Goal: Check status: Check status

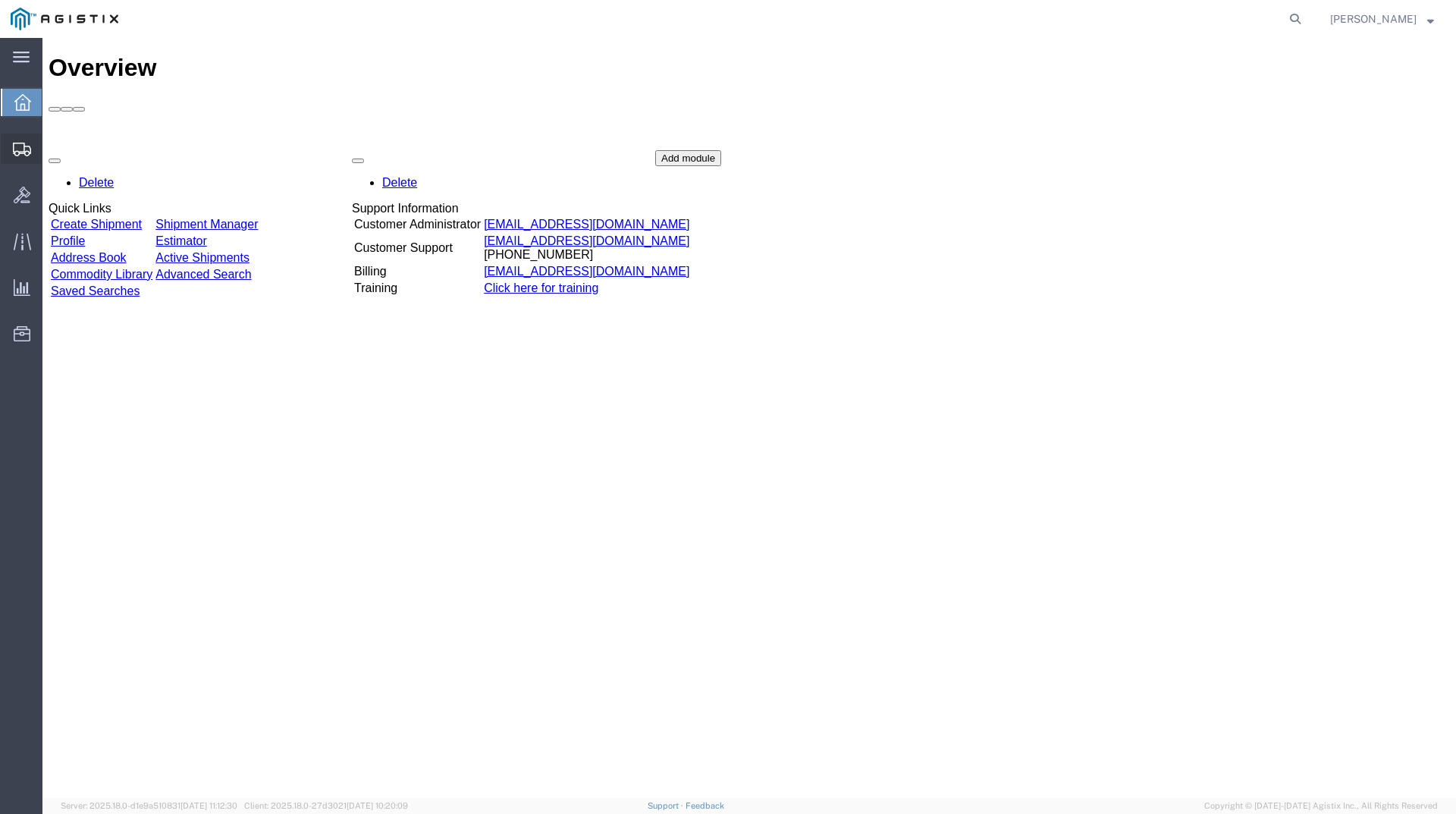
click at [53, 149] on span "Shipments" at bounding box center [46, 149] width 11 height 30
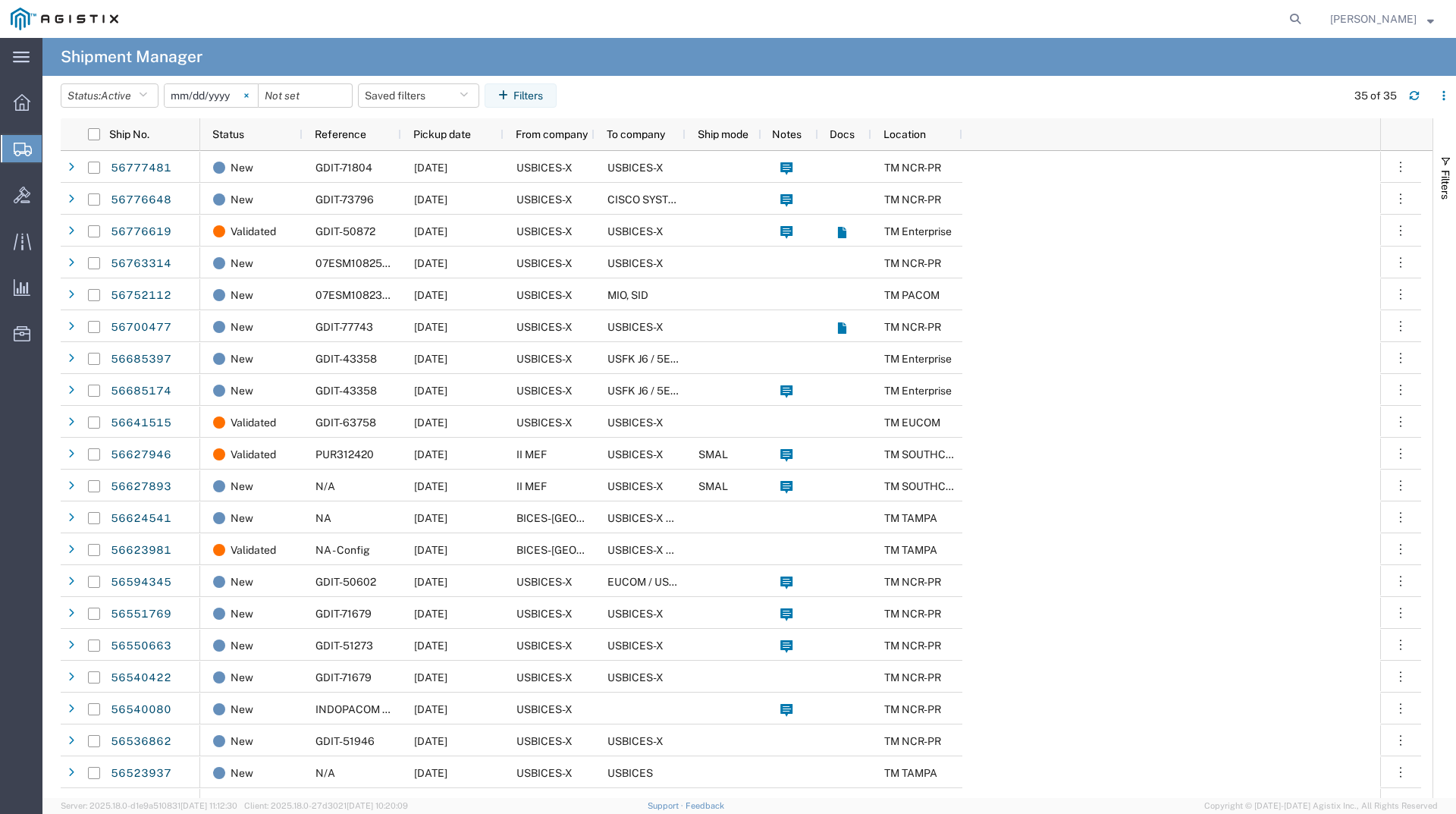
click at [250, 99] on svg-icon at bounding box center [247, 96] width 23 height 23
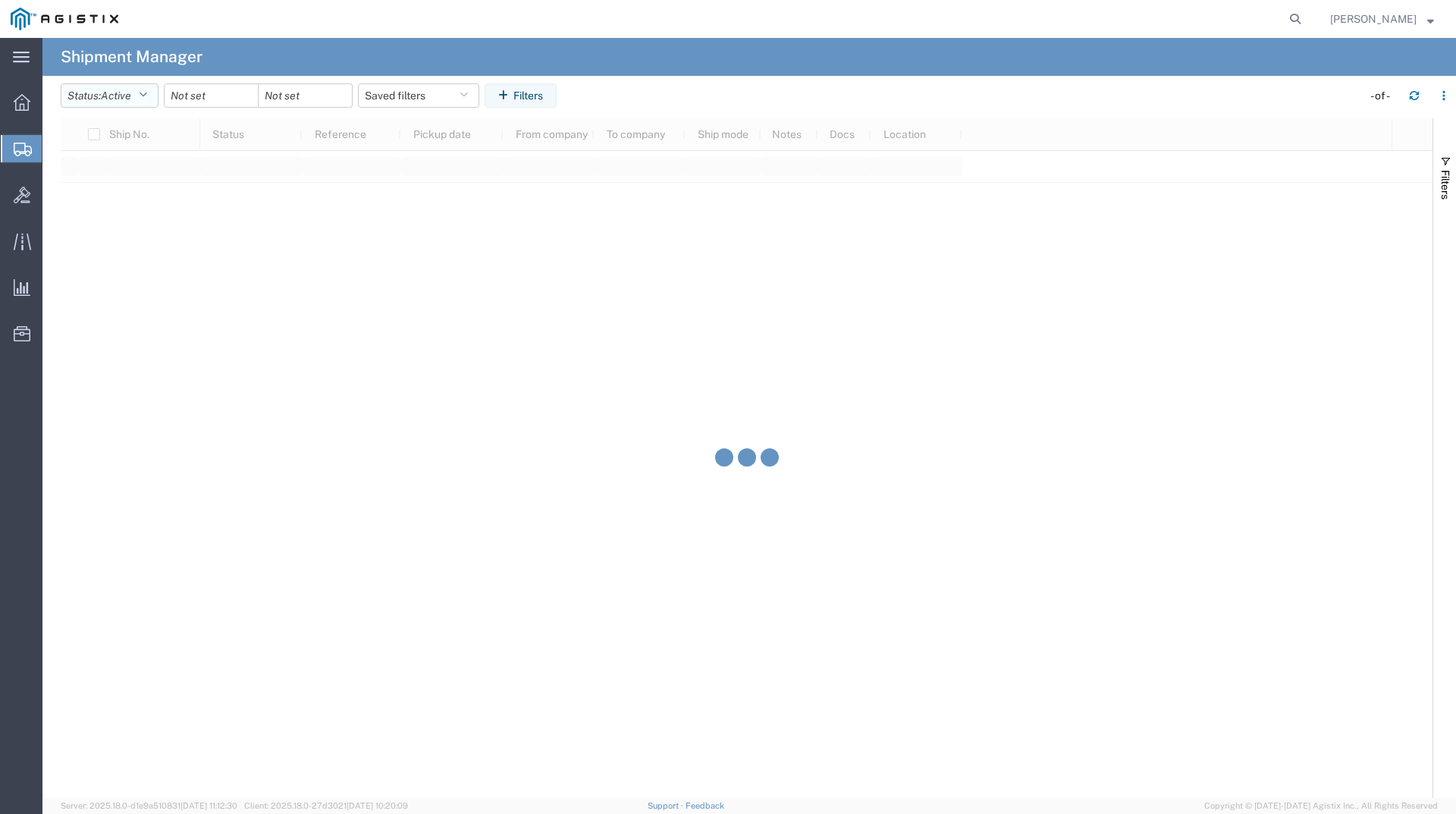
click at [140, 99] on button "Status: Active" at bounding box center [110, 96] width 98 height 24
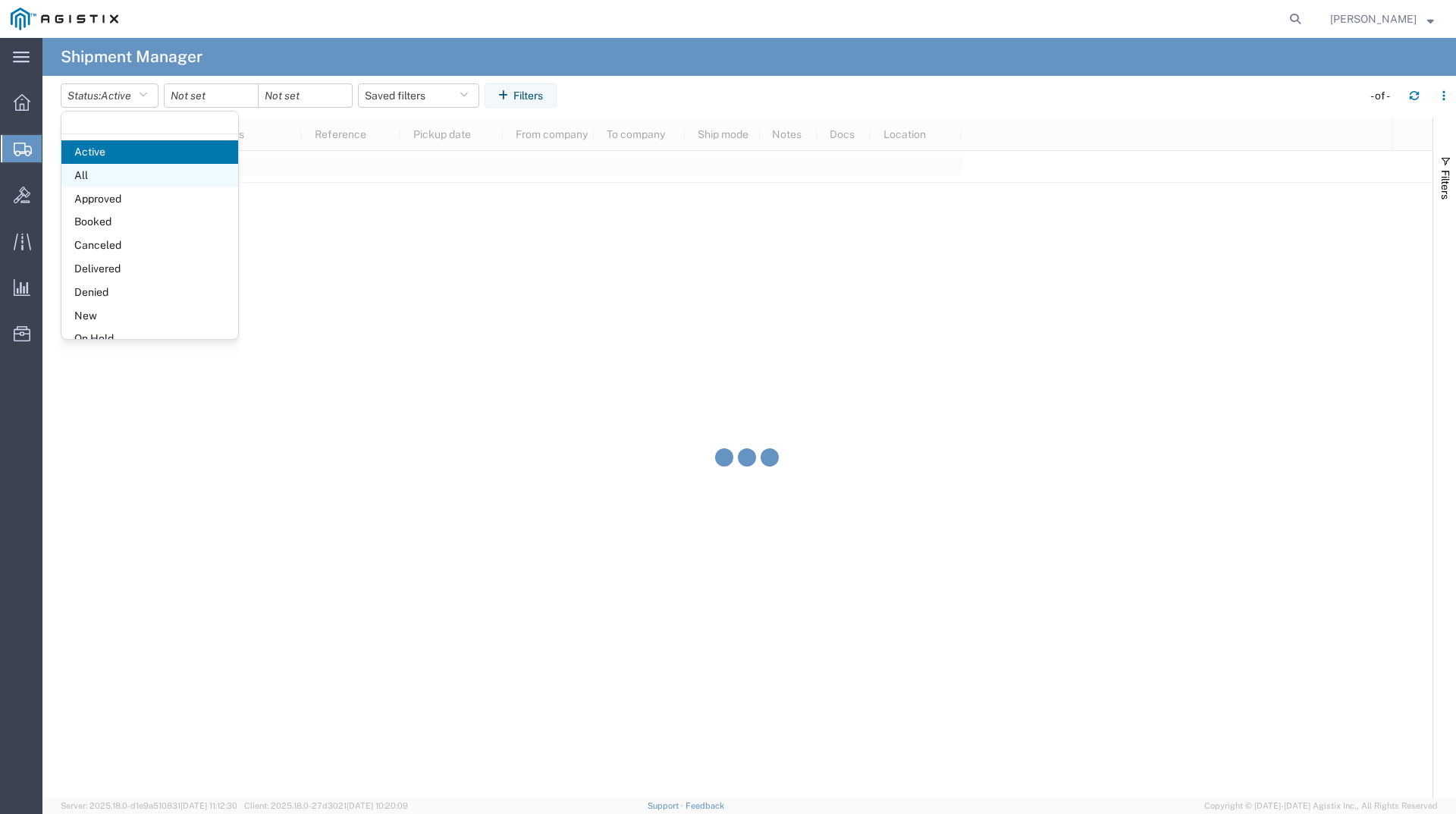
click at [129, 181] on span "All" at bounding box center [150, 175] width 177 height 24
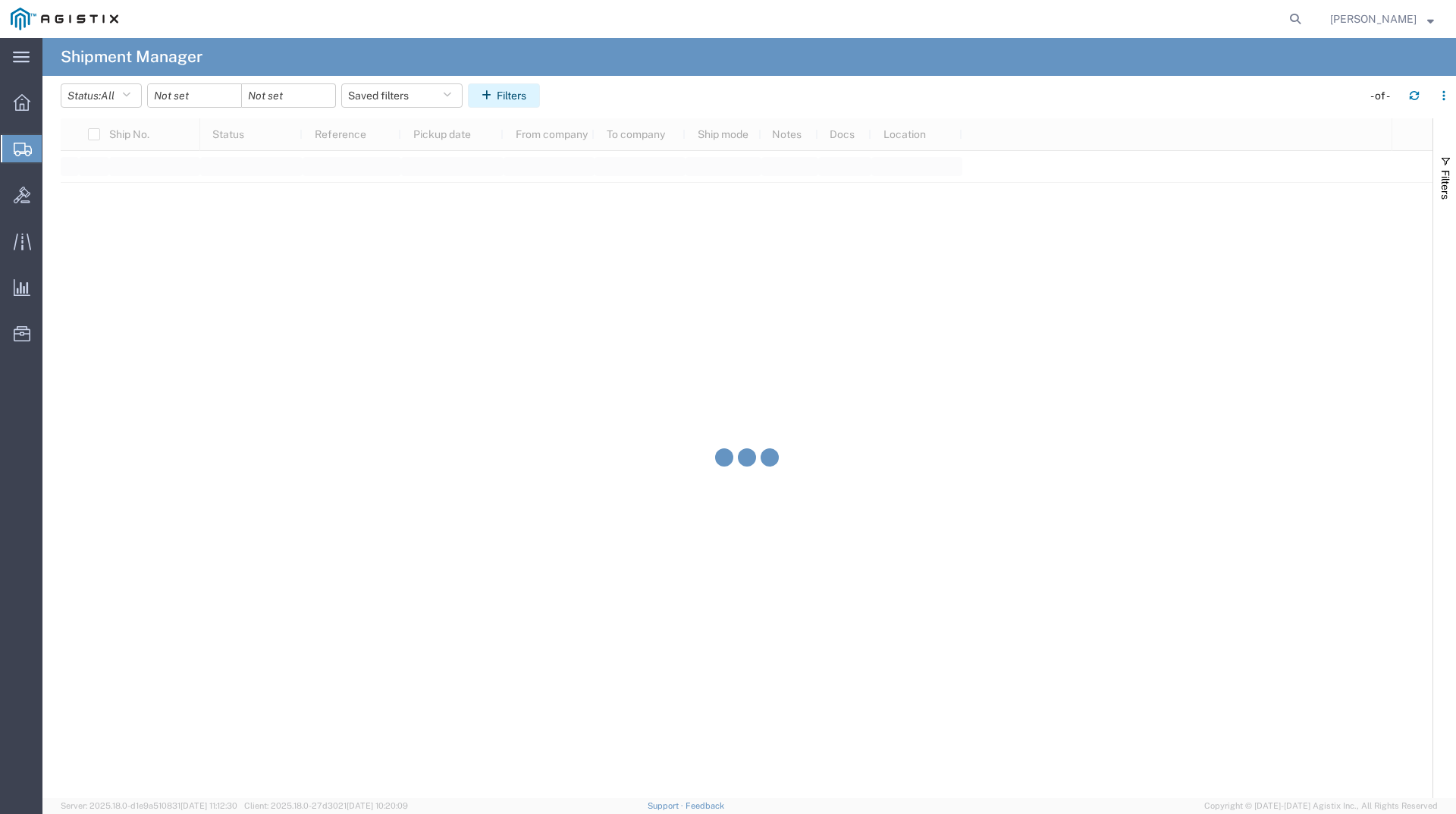
click at [520, 95] on button "Filters" at bounding box center [504, 96] width 72 height 24
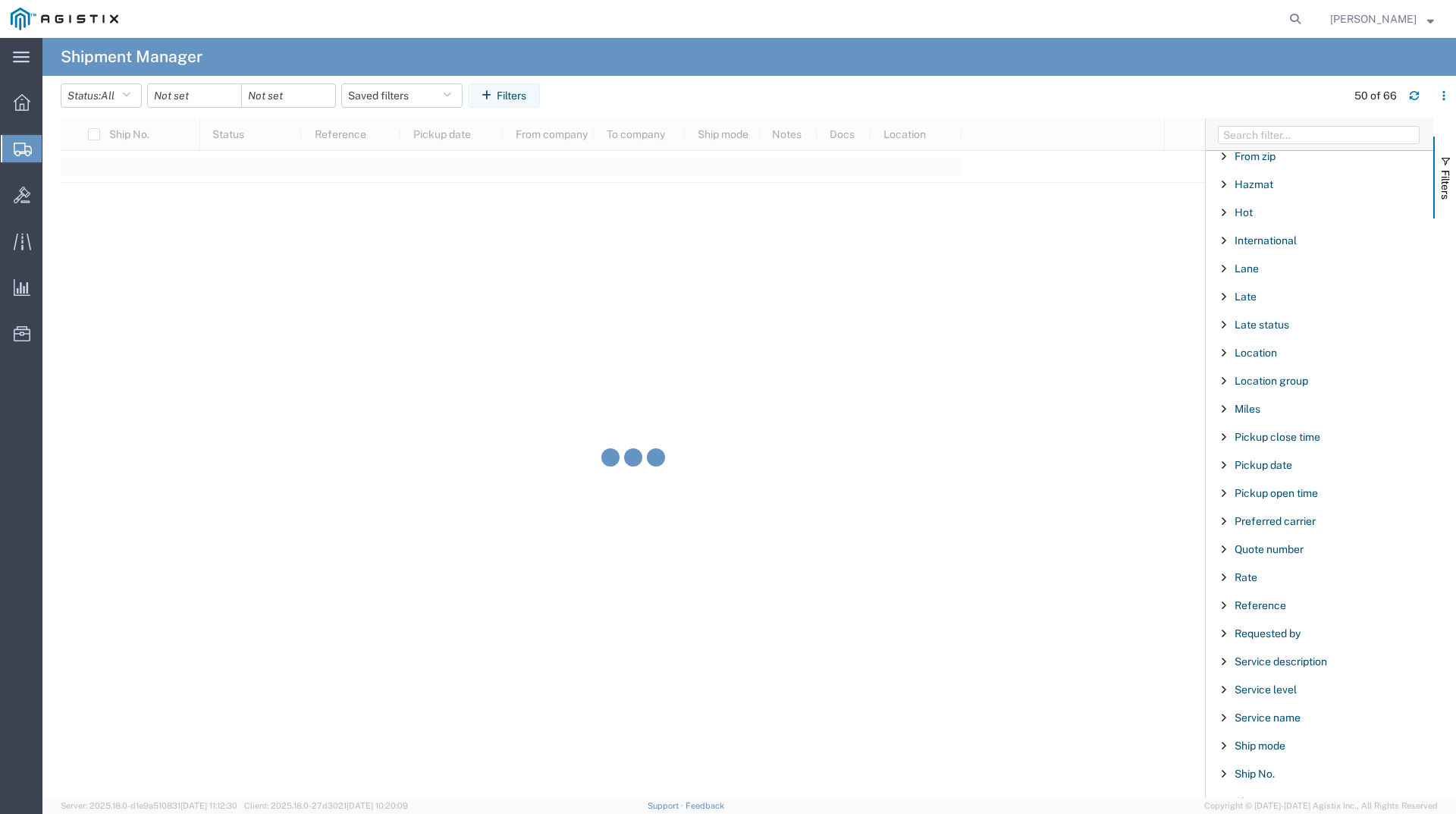
scroll to position [759, 0]
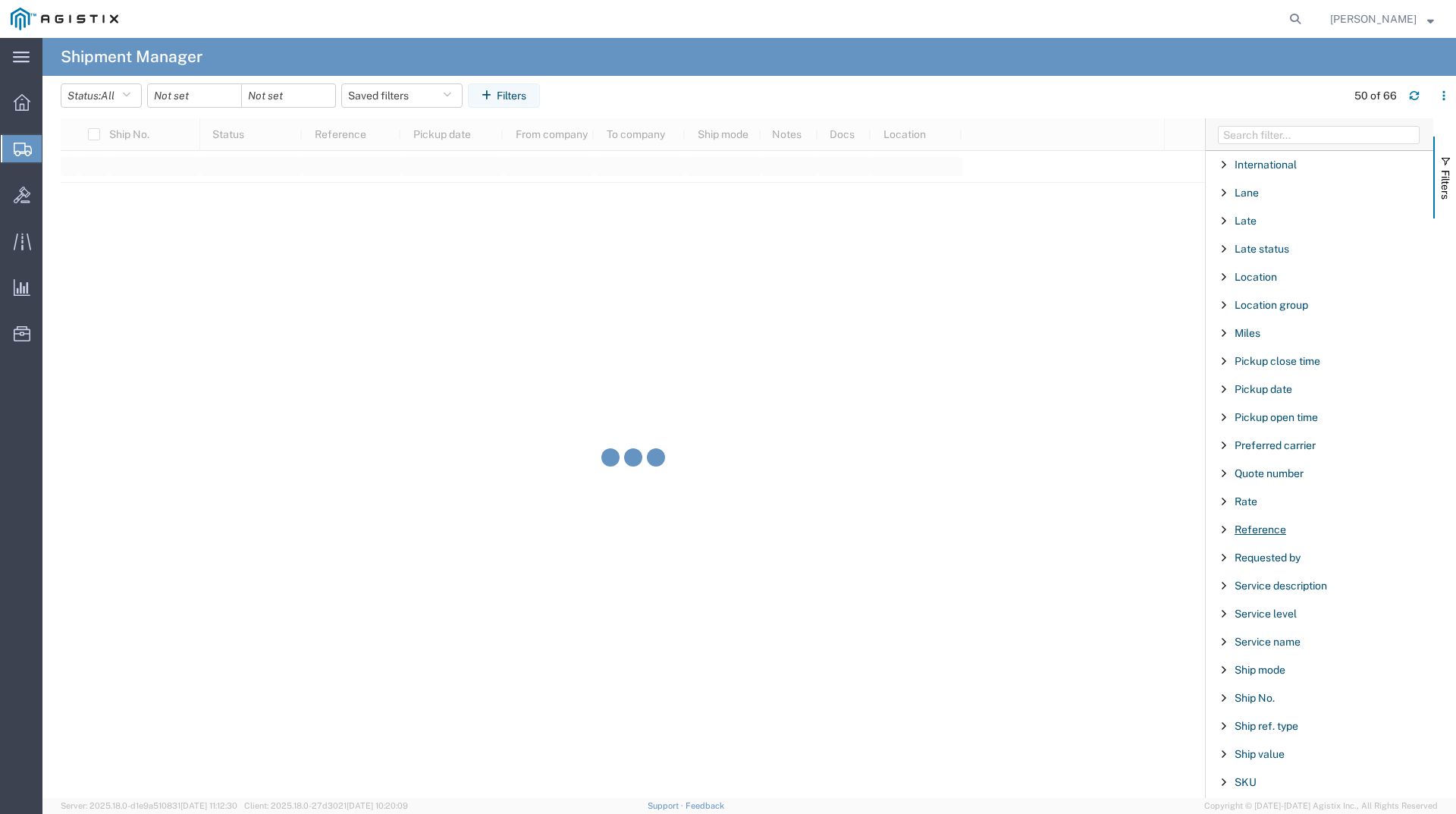
click at [1250, 527] on span "Reference" at bounding box center [1261, 529] width 52 height 12
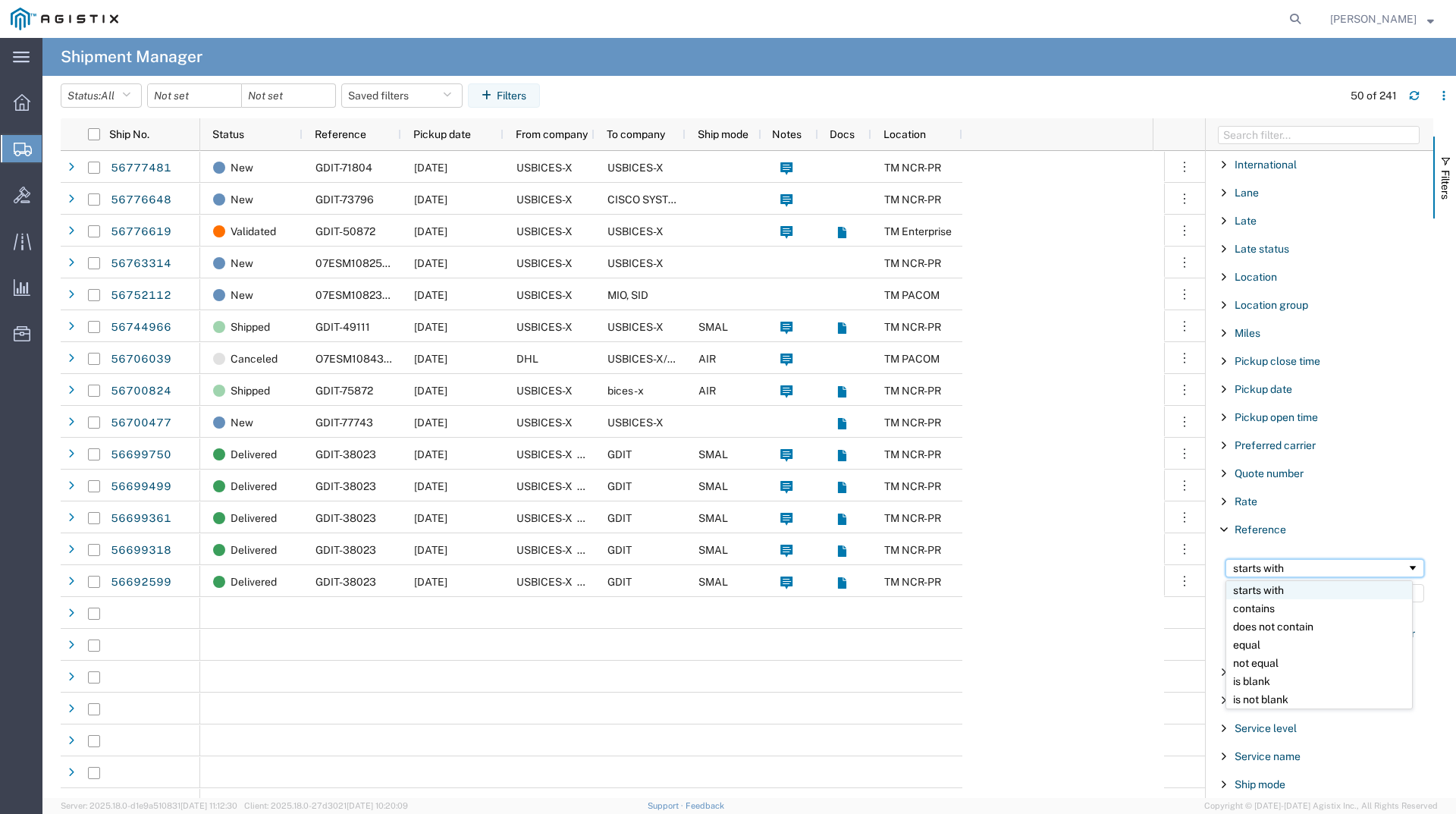
click at [1288, 569] on div "starts with" at bounding box center [1320, 568] width 174 height 12
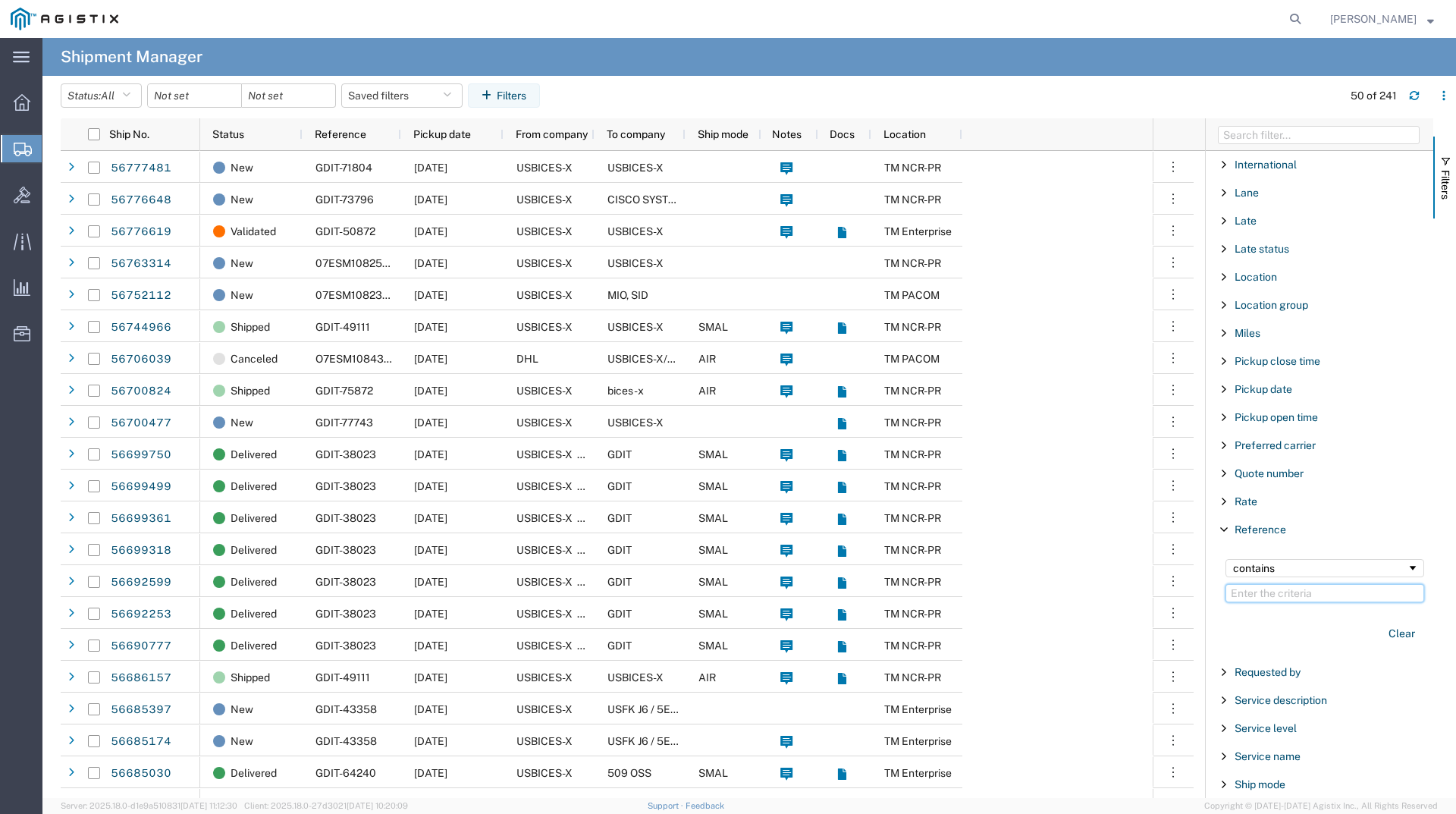
click at [1278, 592] on input "Filter Value" at bounding box center [1325, 593] width 199 height 18
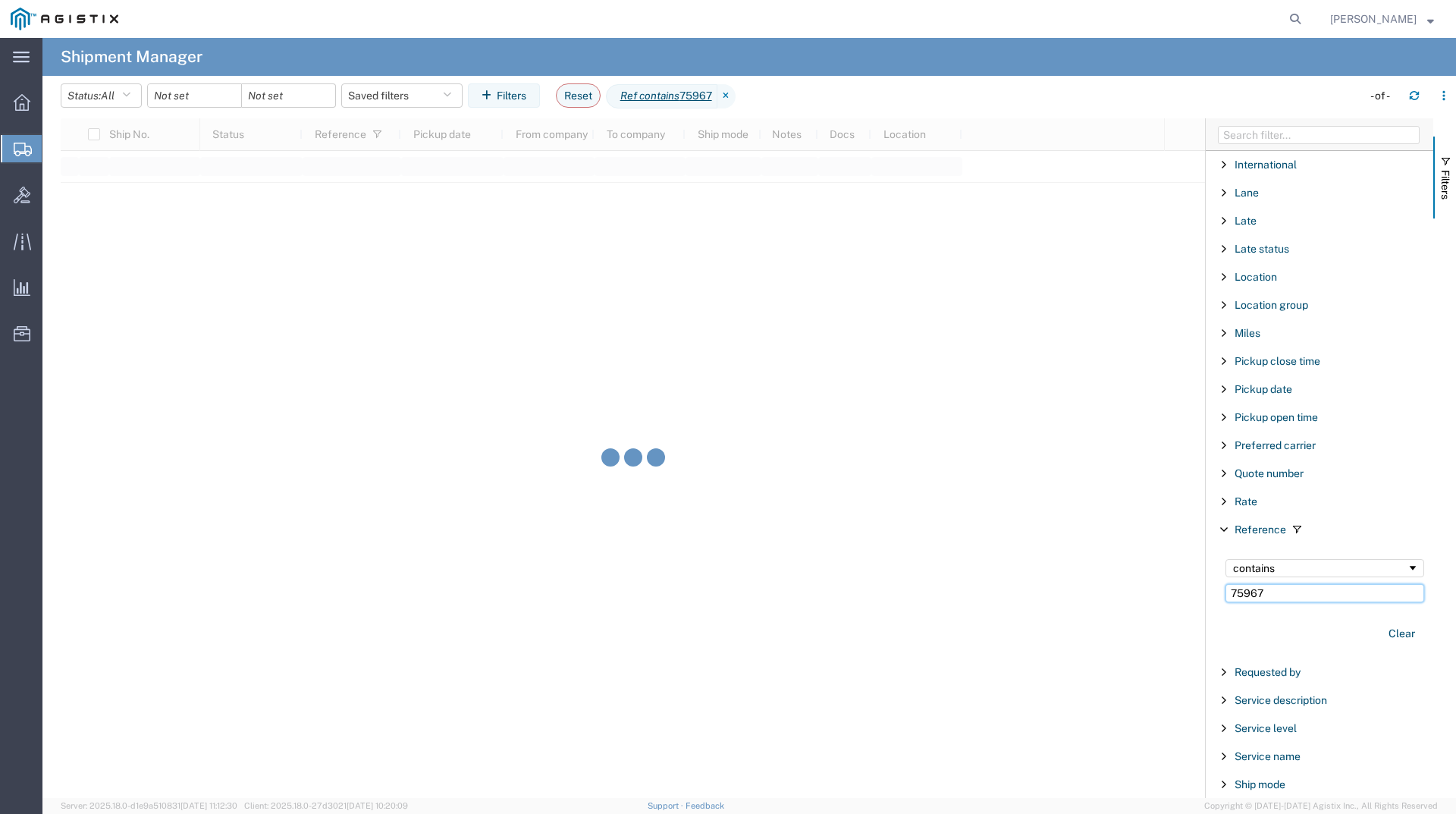
type input "75967"
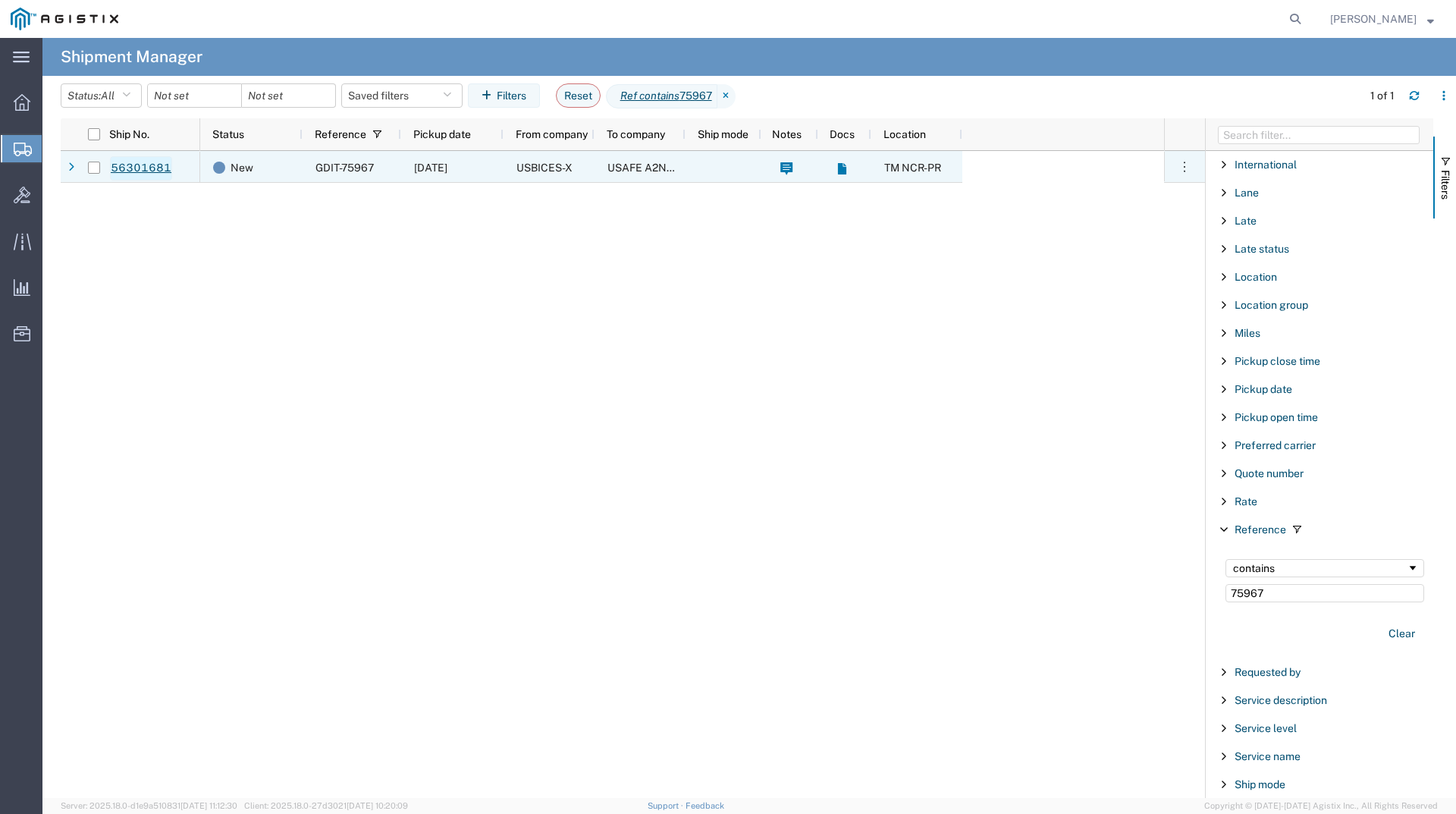
click at [124, 167] on link "56301681" at bounding box center [141, 169] width 62 height 24
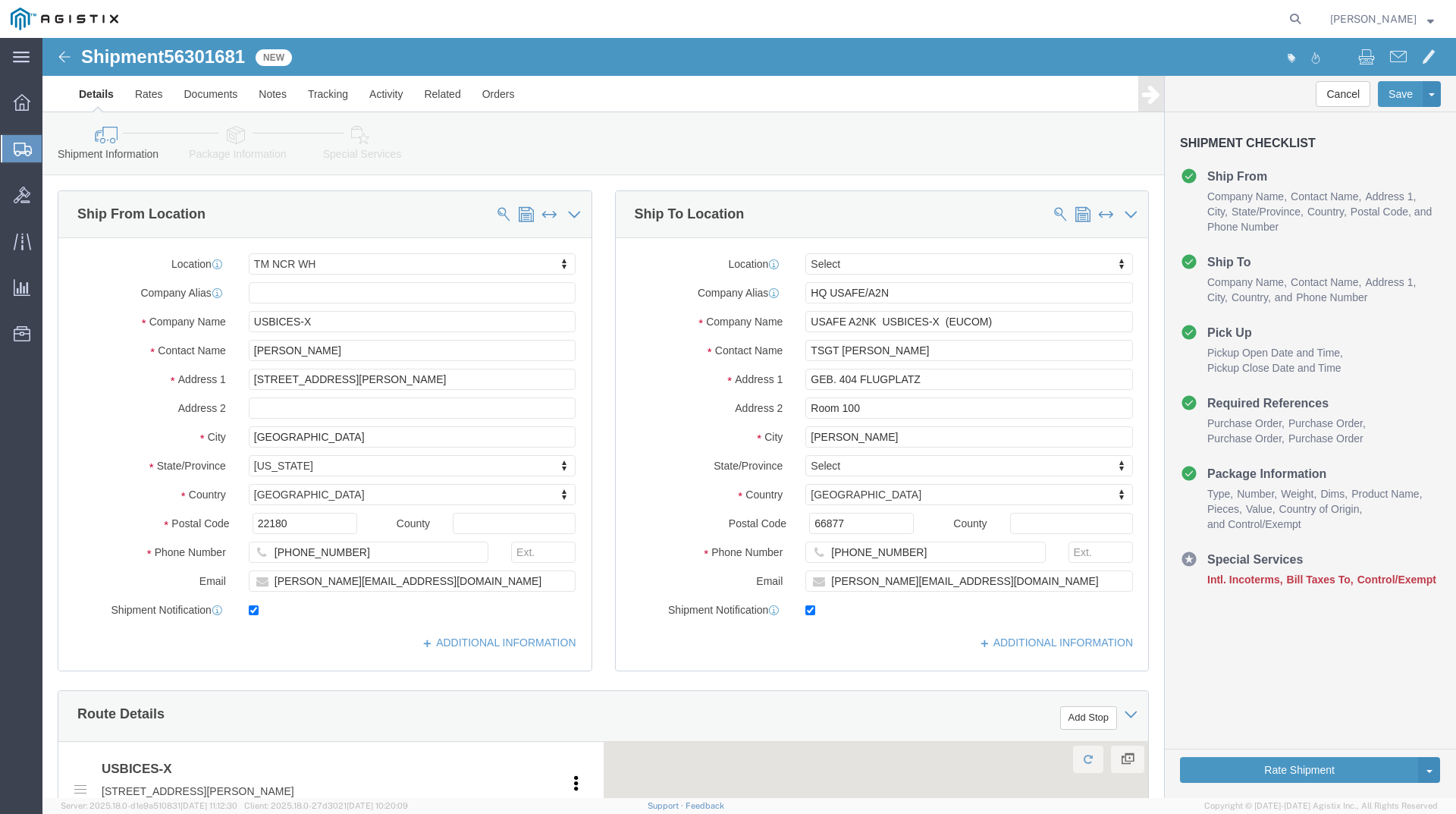
select select "69651"
select select
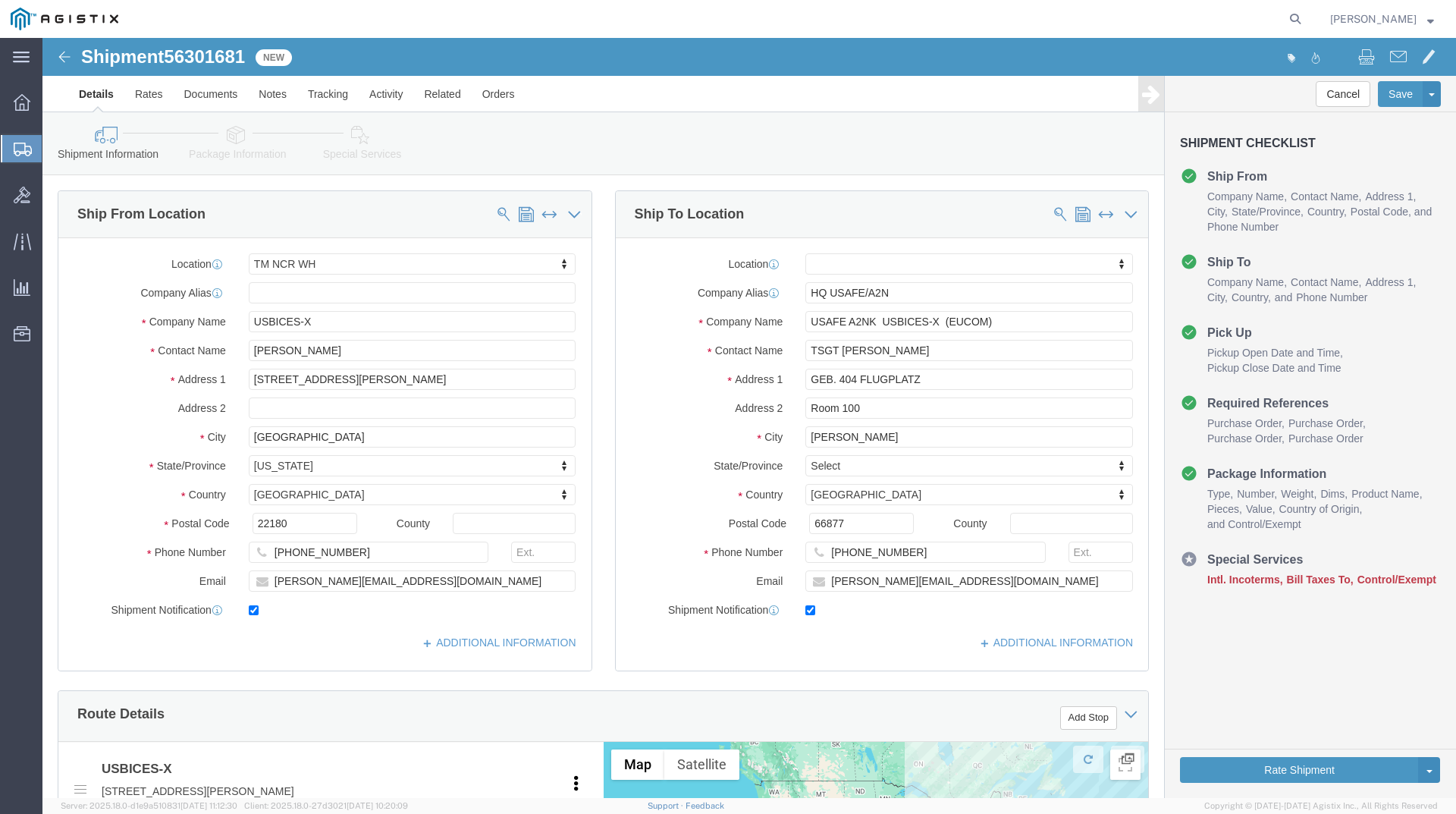
click link "Package Information"
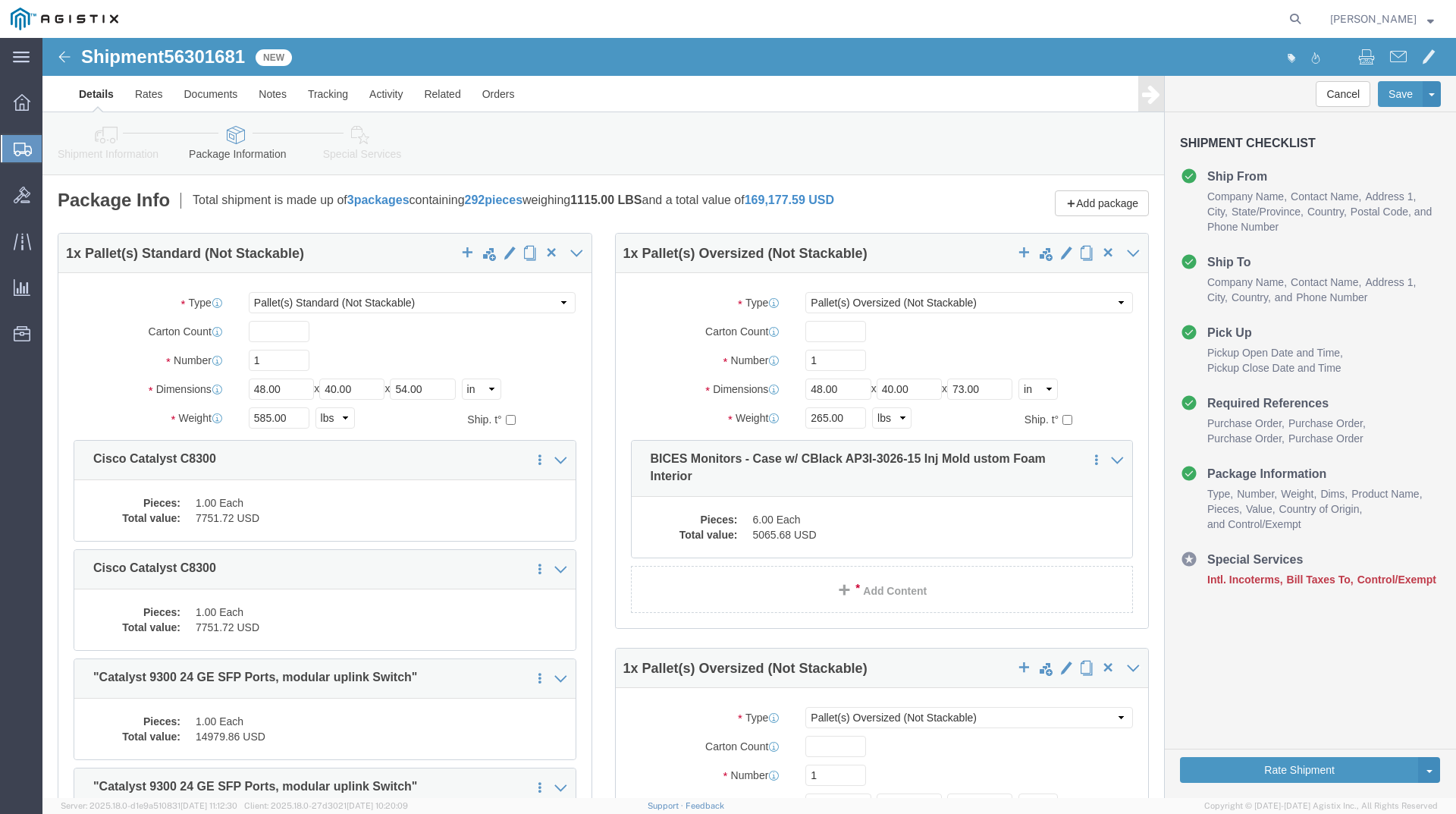
click link "Shipment Information"
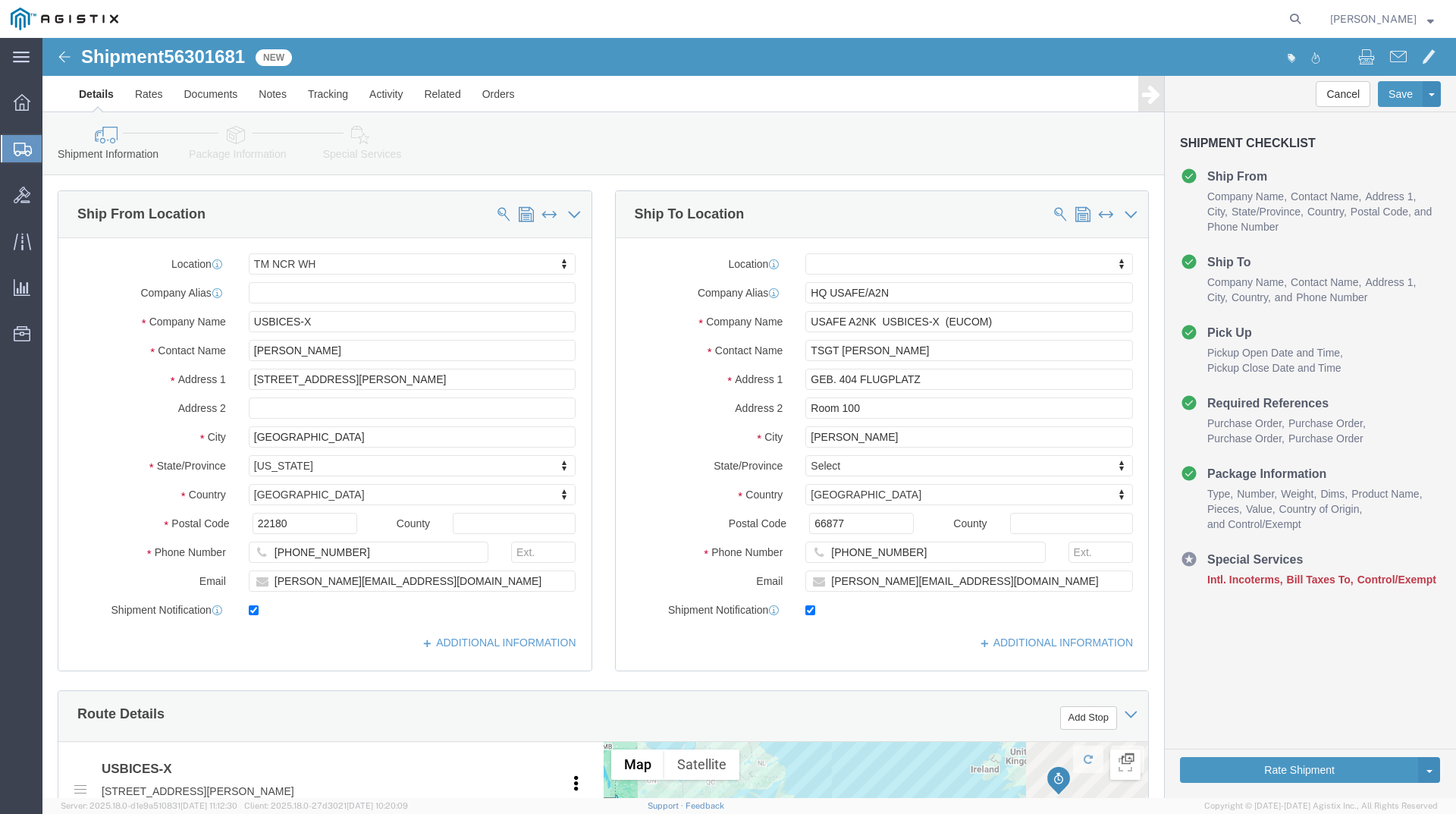
click img
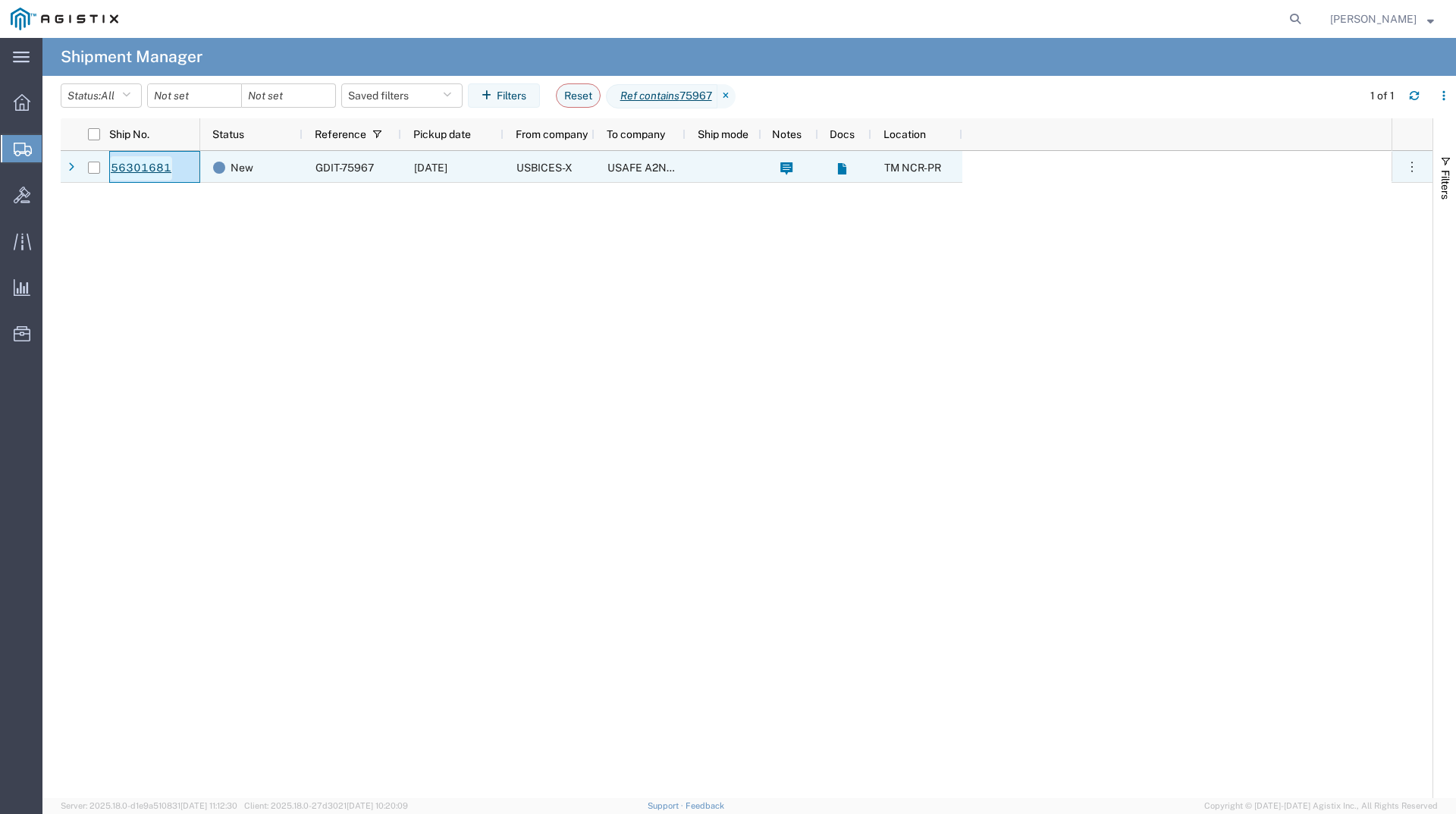
click at [129, 164] on link "56301681" at bounding box center [141, 169] width 62 height 24
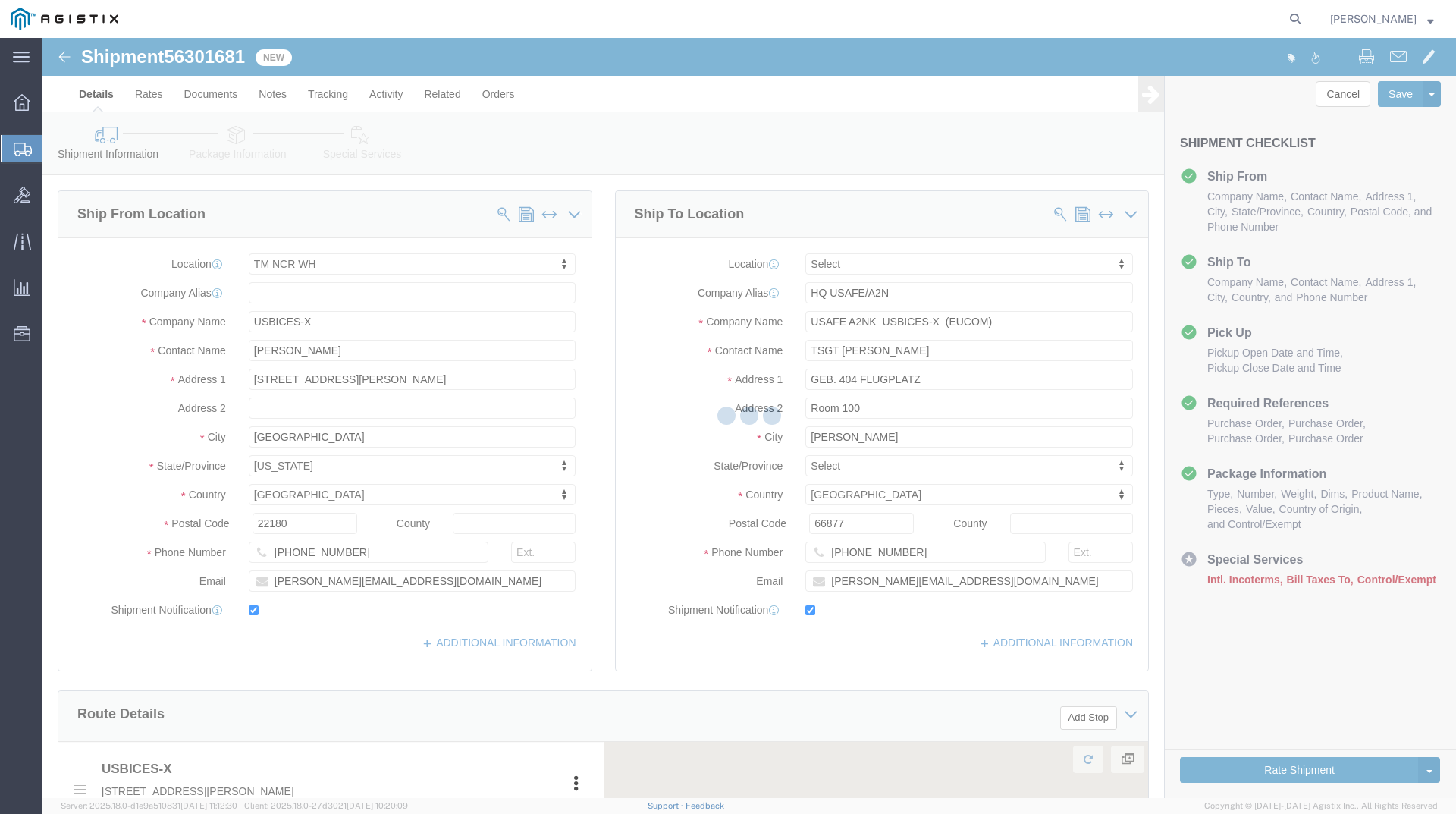
select select "69651"
select select
